Goal: Task Accomplishment & Management: Complete application form

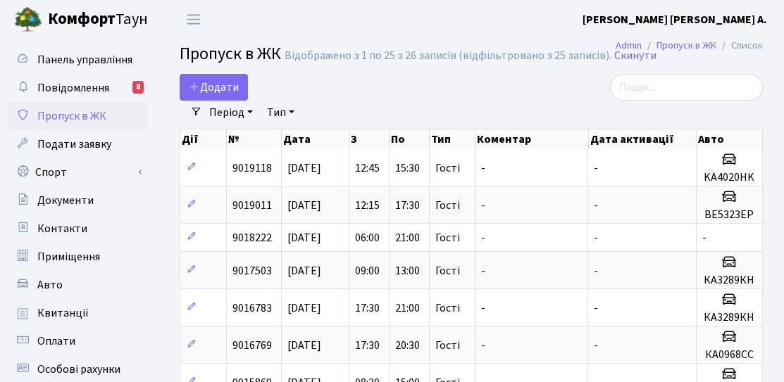
select select "25"
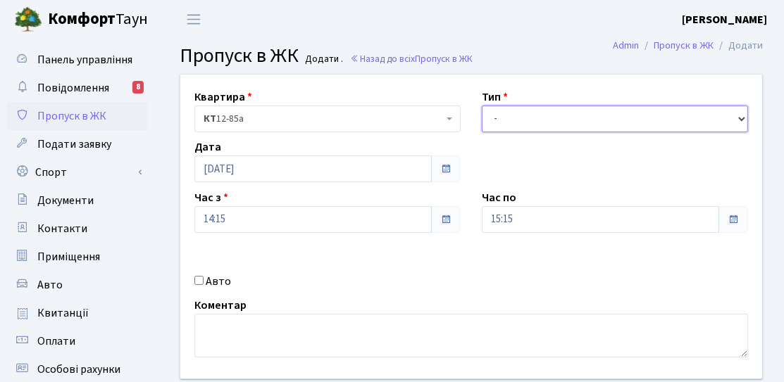
click at [520, 120] on select "- Доставка Таксі Гості Сервіс" at bounding box center [615, 119] width 266 height 27
select select "3"
click at [482, 106] on select "- Доставка Таксі Гості Сервіс" at bounding box center [615, 119] width 266 height 27
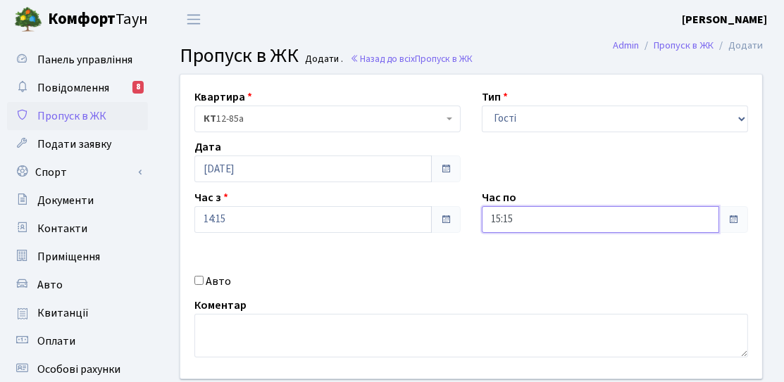
click at [520, 222] on input "15:15" at bounding box center [600, 219] width 237 height 27
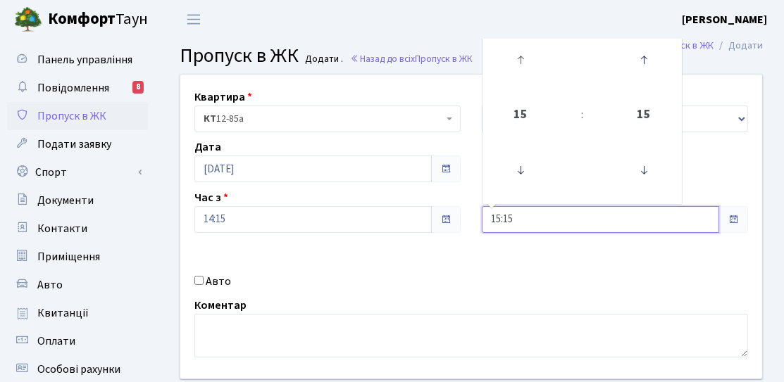
click at [526, 81] on link at bounding box center [521, 59] width 42 height 51
type input "17:15"
click at [472, 239] on div "Квартира <b>КТ</b>&nbsp;&nbsp;&nbsp;&nbsp;12-85а КТ 12-85а Тип - Доставка Таксі…" at bounding box center [471, 227] width 603 height 304
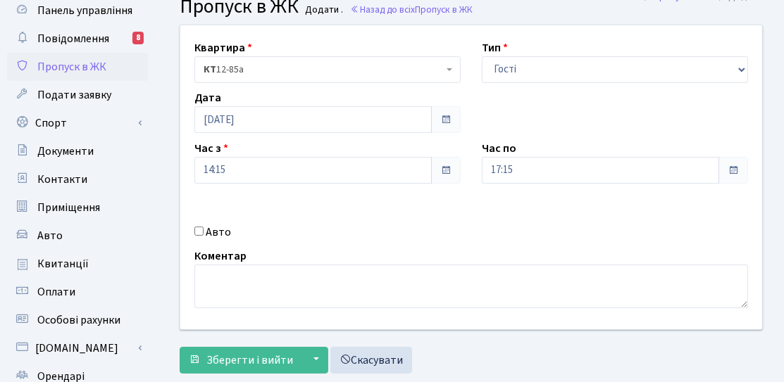
scroll to position [70, 0]
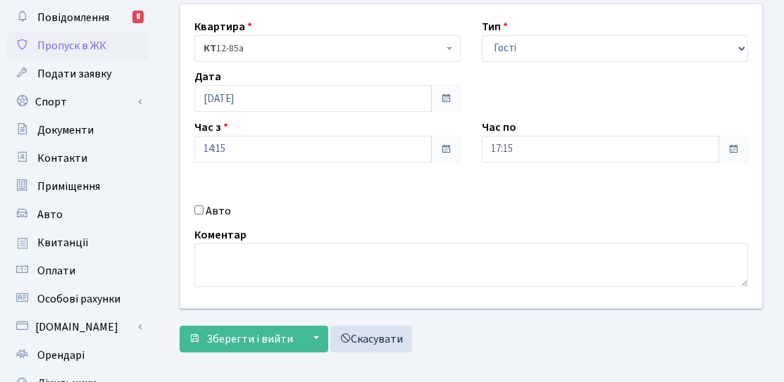
click at [207, 215] on label "Авто" at bounding box center [218, 211] width 25 height 17
click at [203, 215] on input "Авто" at bounding box center [198, 210] width 9 height 9
checkbox input "true"
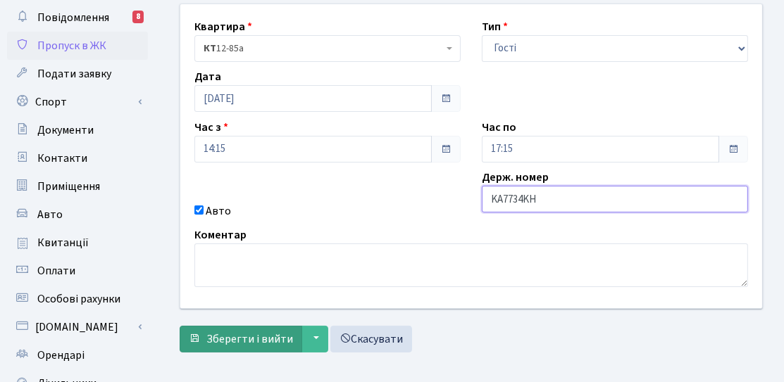
type input "KA7734KH"
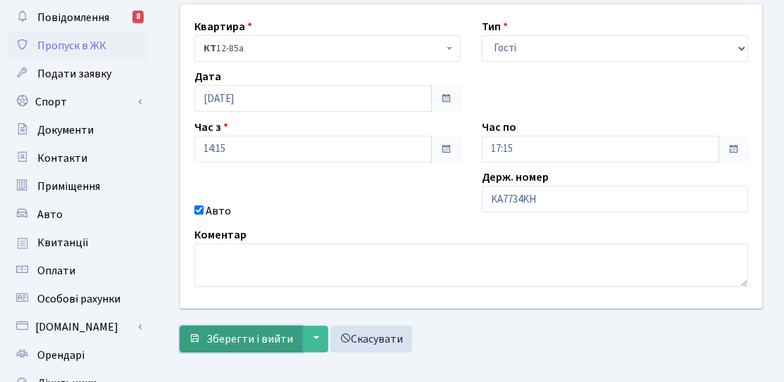
click at [227, 329] on button "Зберегти і вийти" at bounding box center [241, 339] width 123 height 27
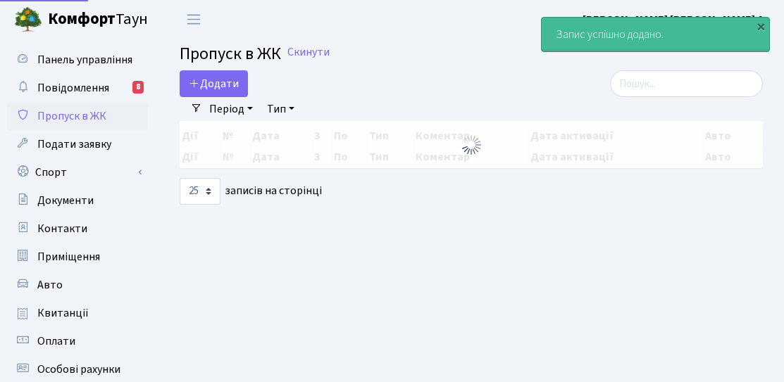
select select "25"
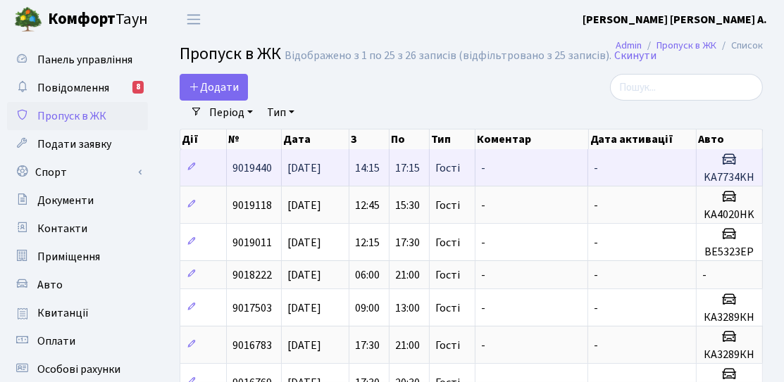
click at [493, 170] on td "-" at bounding box center [531, 167] width 113 height 37
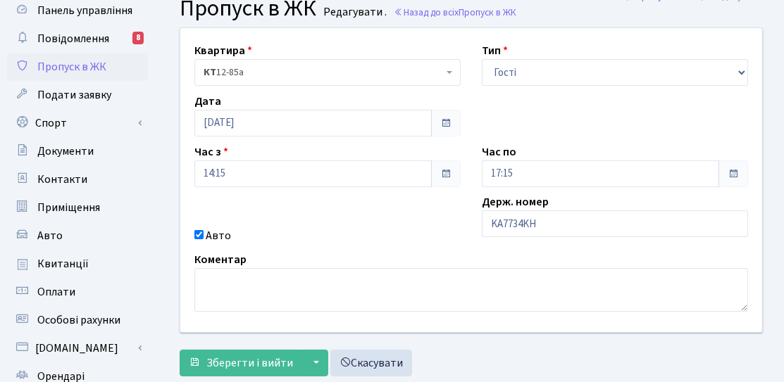
scroll to position [70, 0]
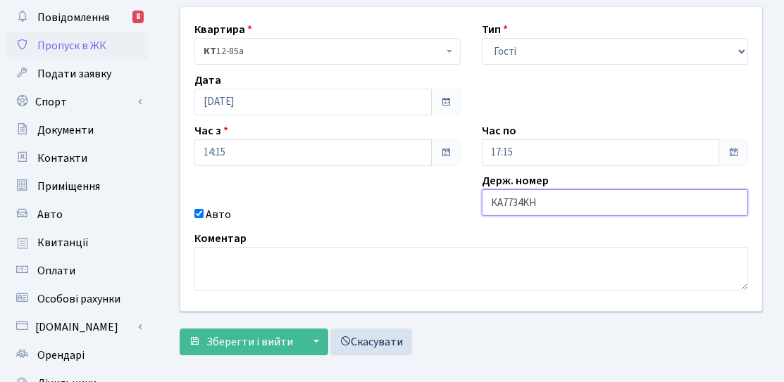
click at [527, 199] on input "KA7734KH" at bounding box center [615, 202] width 266 height 27
click at [520, 204] on input "KA7734KH" at bounding box center [615, 202] width 266 height 27
click at [520, 205] on input "KA7734KH" at bounding box center [615, 202] width 266 height 27
type input "KA7738KH"
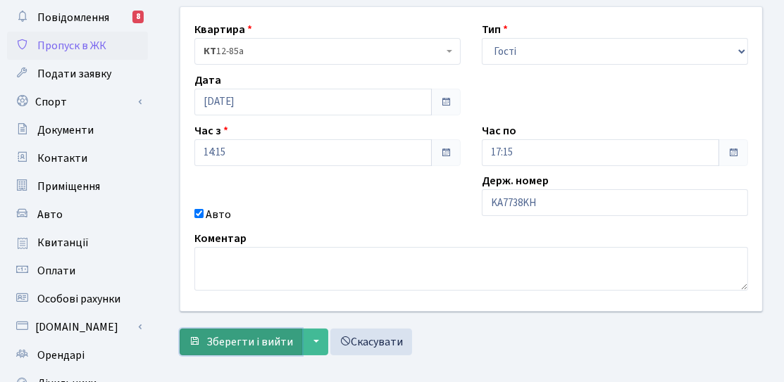
click at [211, 349] on button "Зберегти і вийти" at bounding box center [241, 342] width 123 height 27
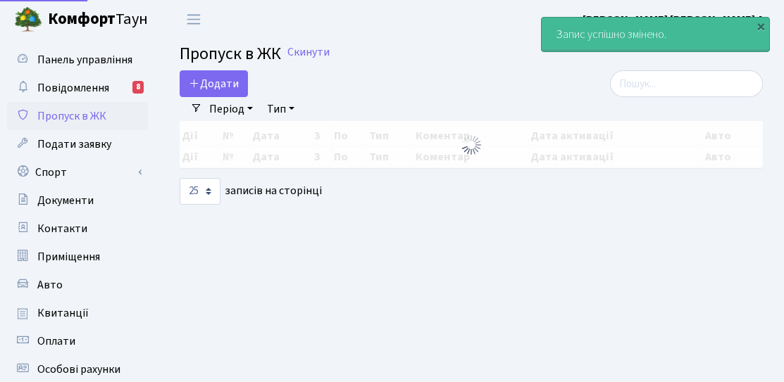
select select "25"
